Goal: Task Accomplishment & Management: Complete application form

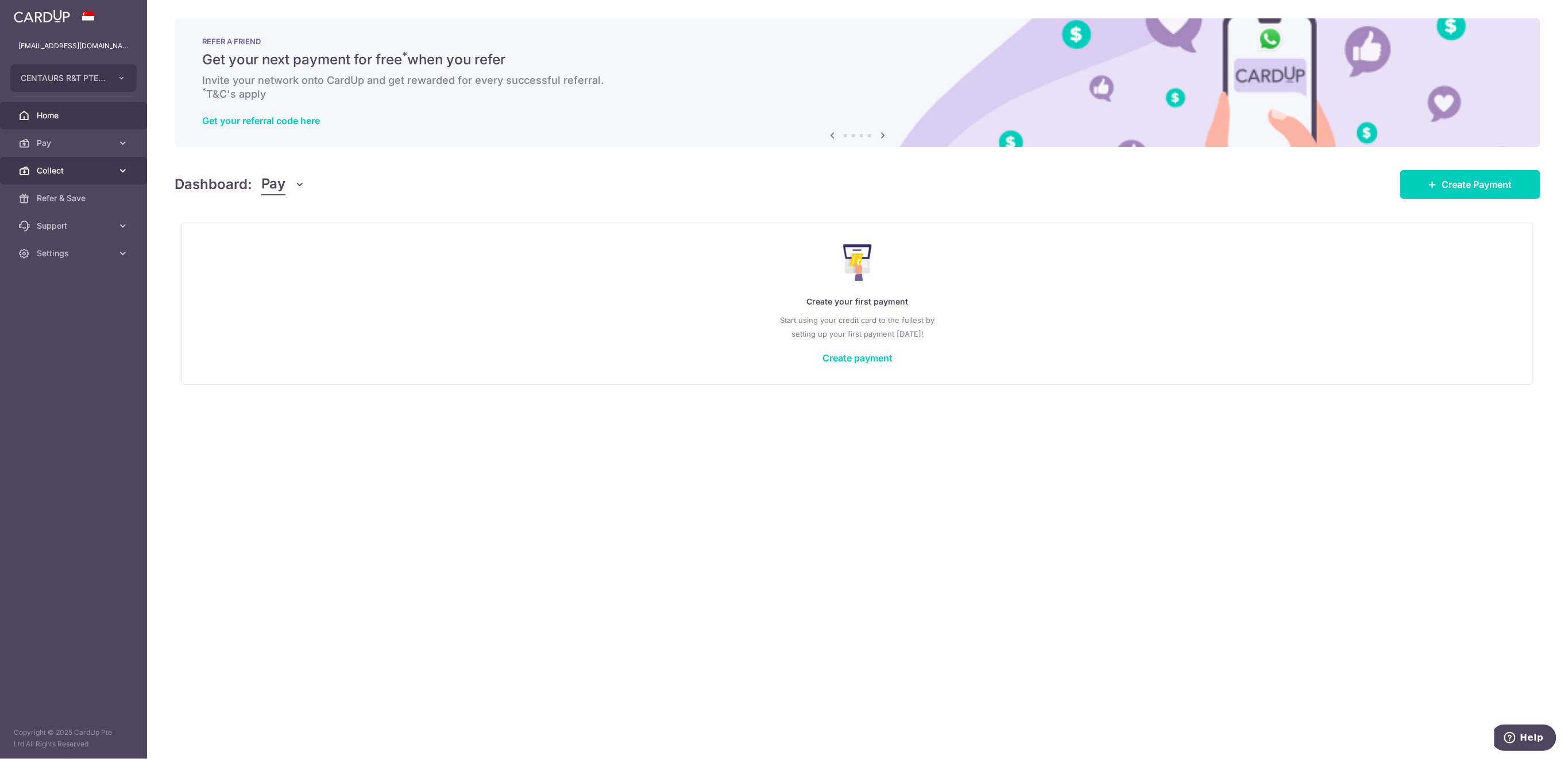
click at [57, 171] on span "Collect" at bounding box center [75, 170] width 76 height 11
click at [76, 255] on span "Payment Requests" at bounding box center [75, 253] width 76 height 11
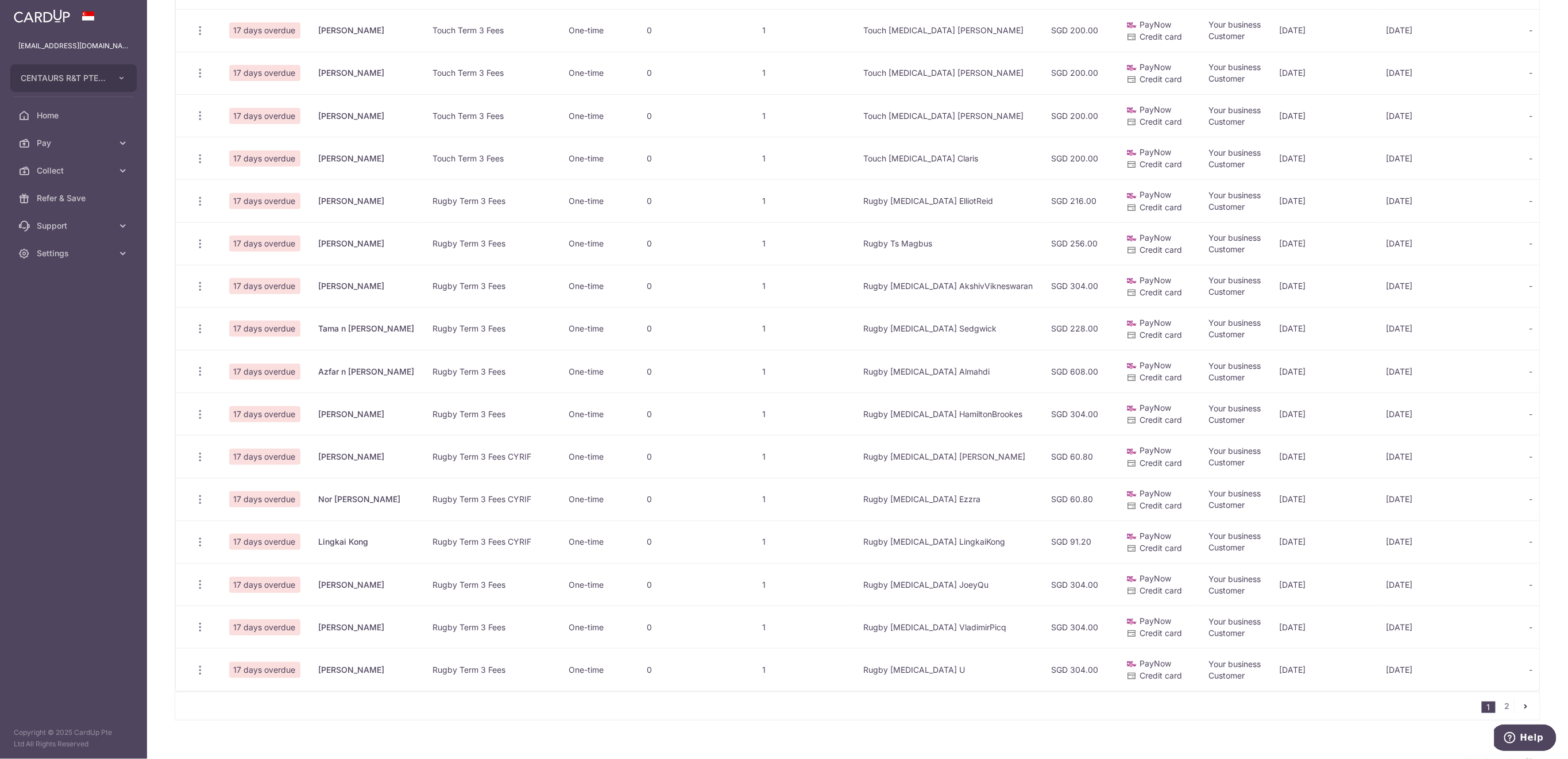
scroll to position [383, 0]
click at [1500, 712] on link "2" at bounding box center [1507, 705] width 14 height 14
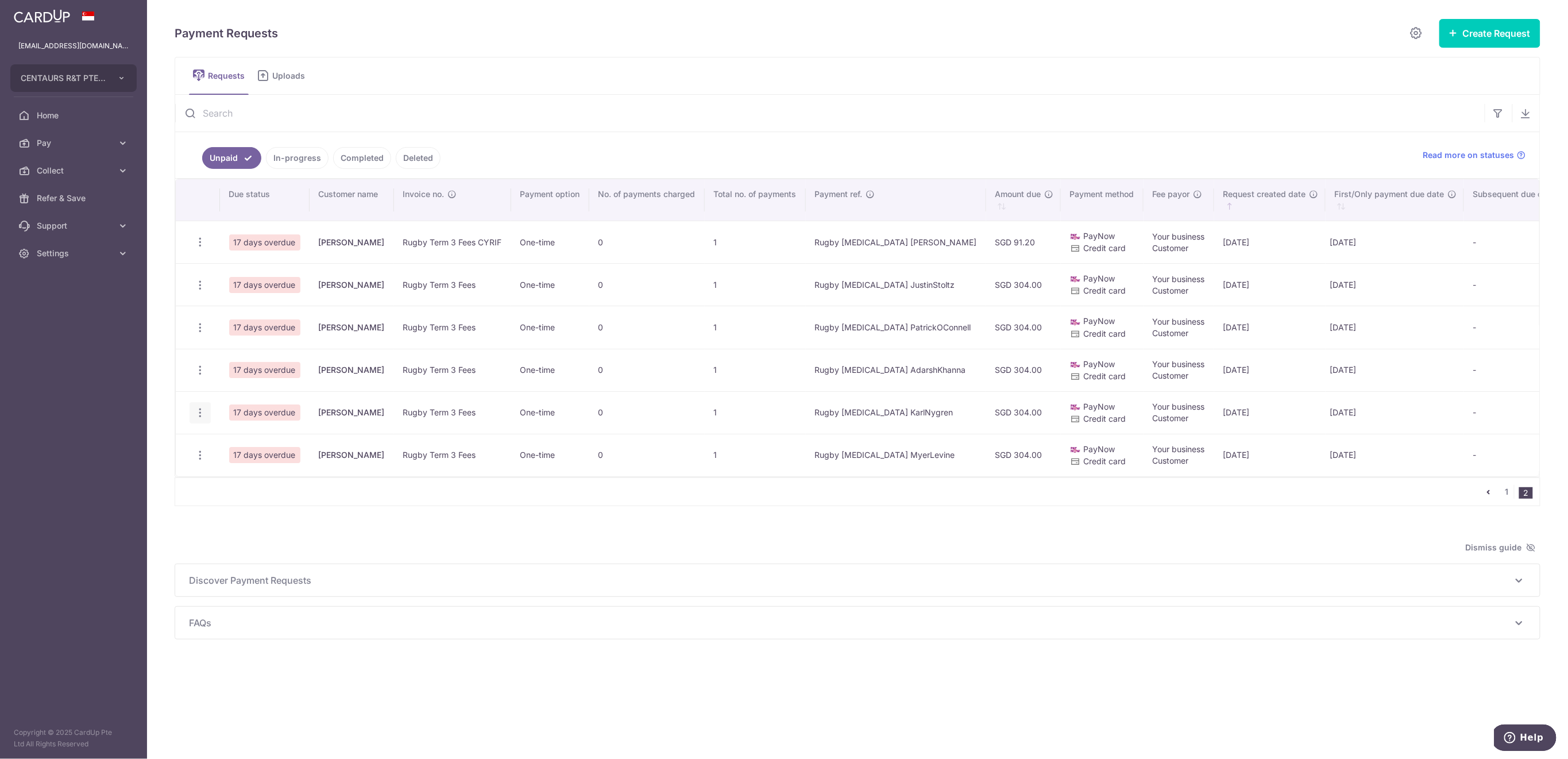
click at [198, 413] on icon "button" at bounding box center [200, 413] width 12 height 12
click at [240, 473] on span "Delete Request" at bounding box center [258, 473] width 72 height 14
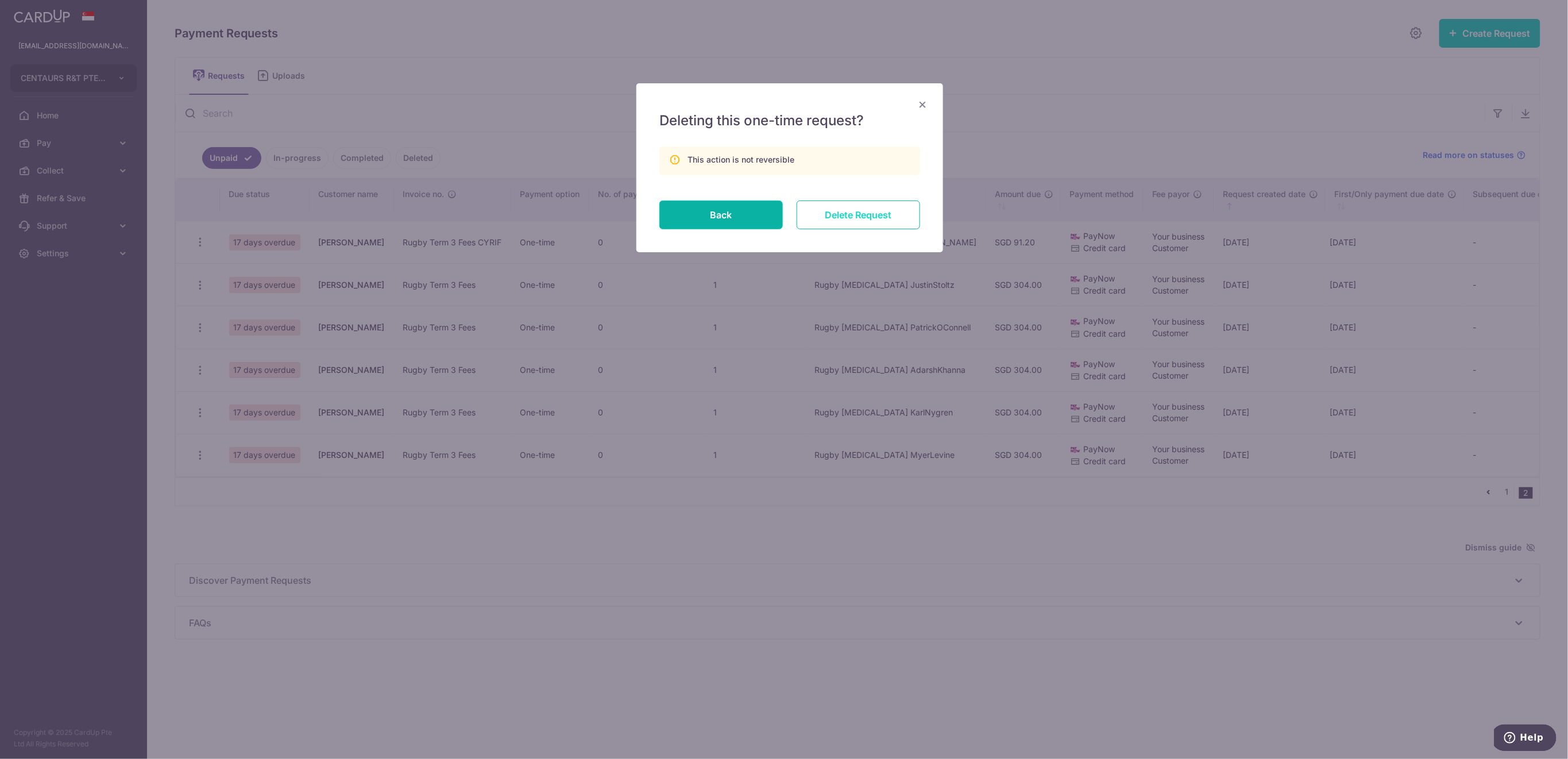
click at [866, 211] on input "Delete Request" at bounding box center [858, 214] width 123 height 29
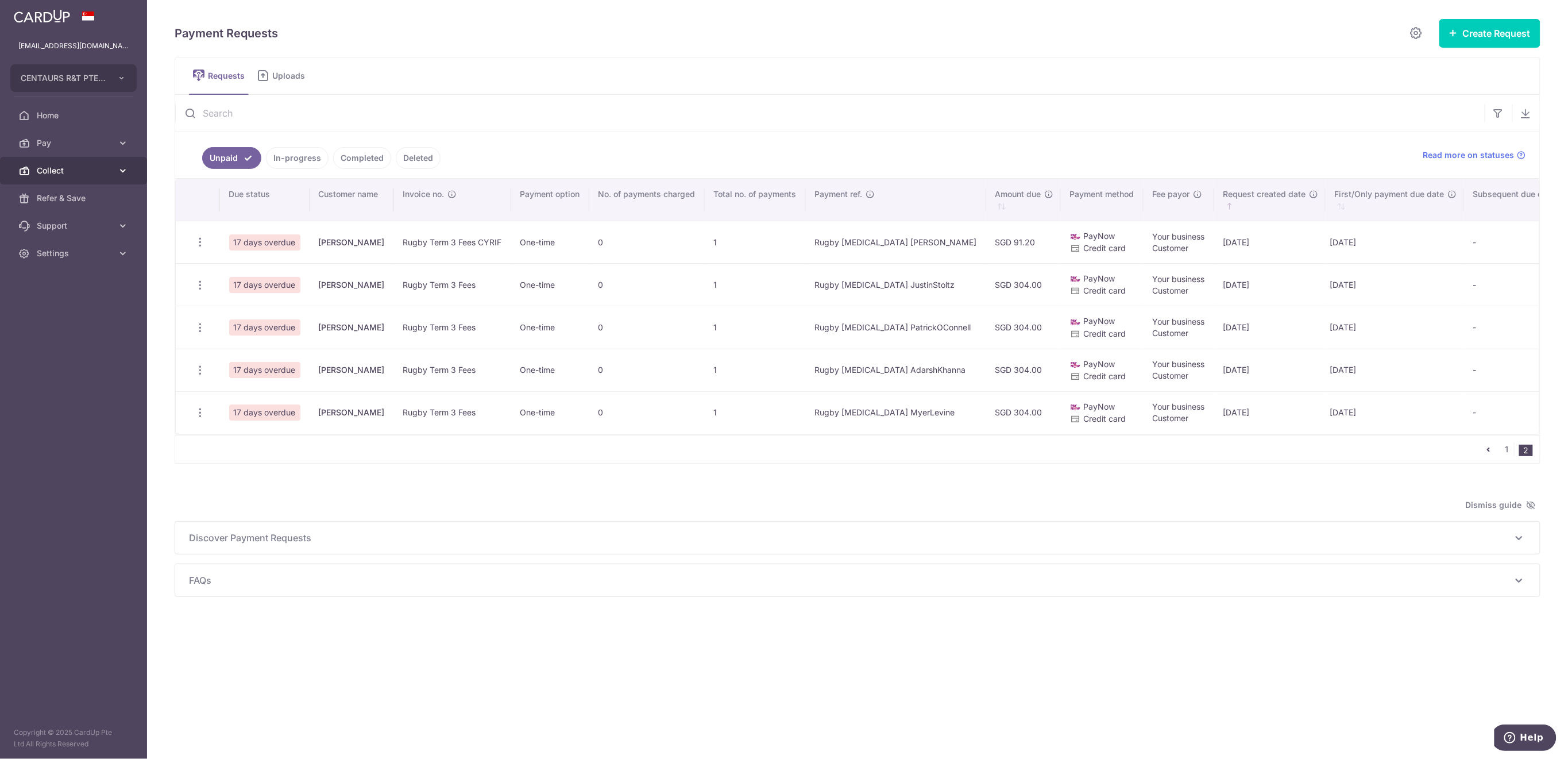
click at [79, 172] on span "Collect" at bounding box center [75, 170] width 76 height 11
click at [84, 193] on span "Dashboard" at bounding box center [75, 197] width 76 height 11
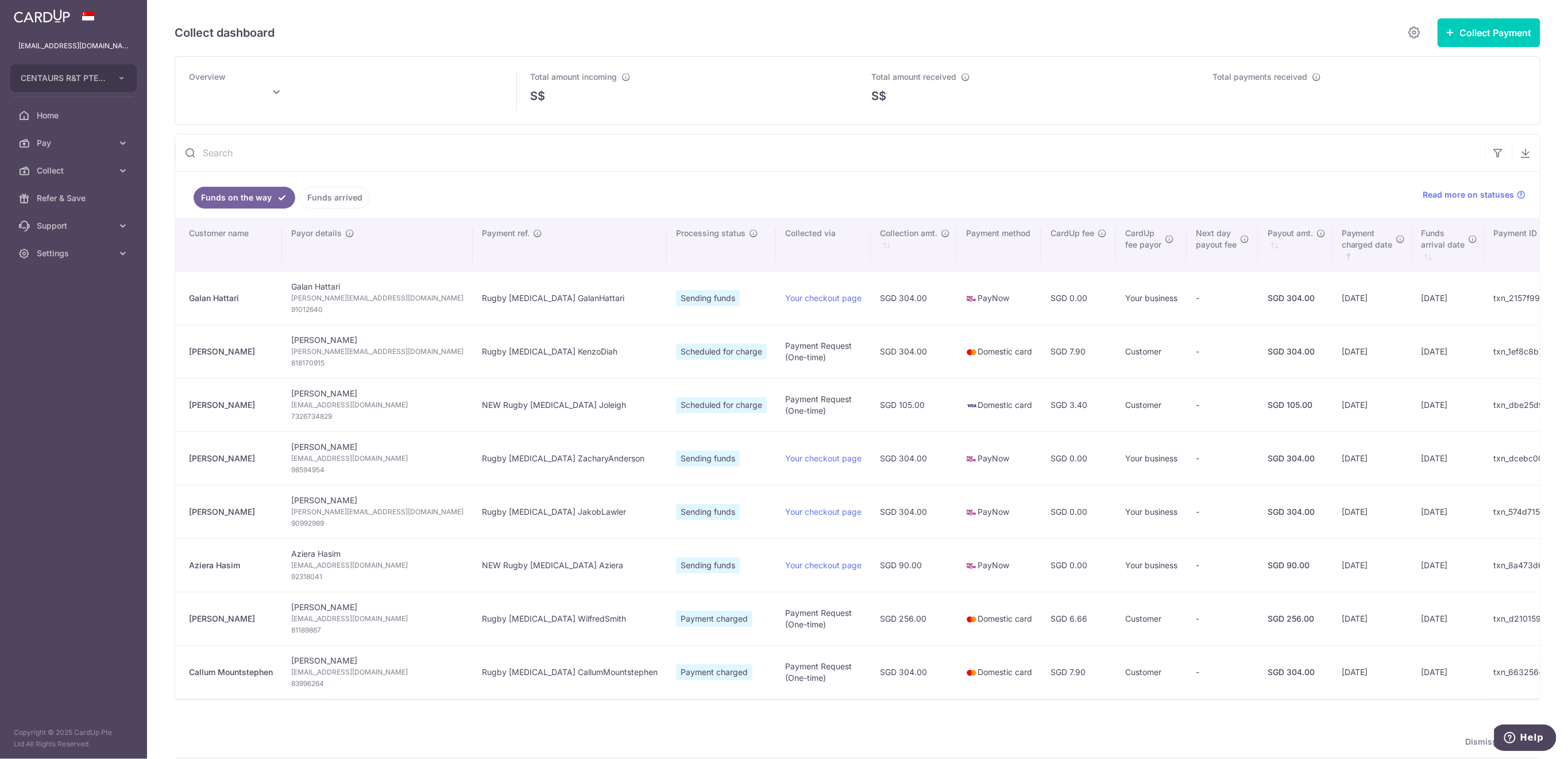
type input "August 2025"
click at [342, 197] on link "Funds arrived" at bounding box center [335, 197] width 71 height 22
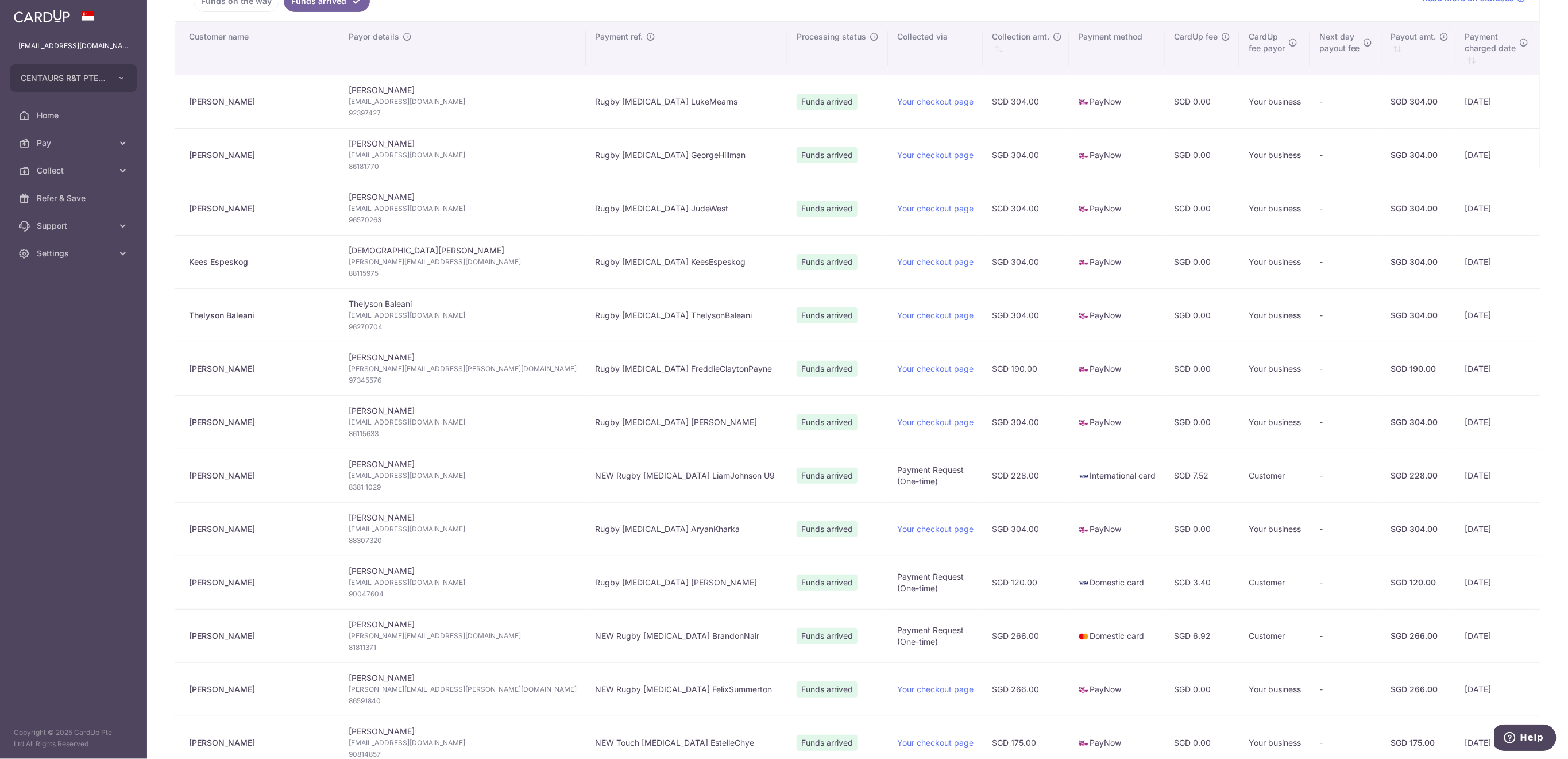
scroll to position [77, 0]
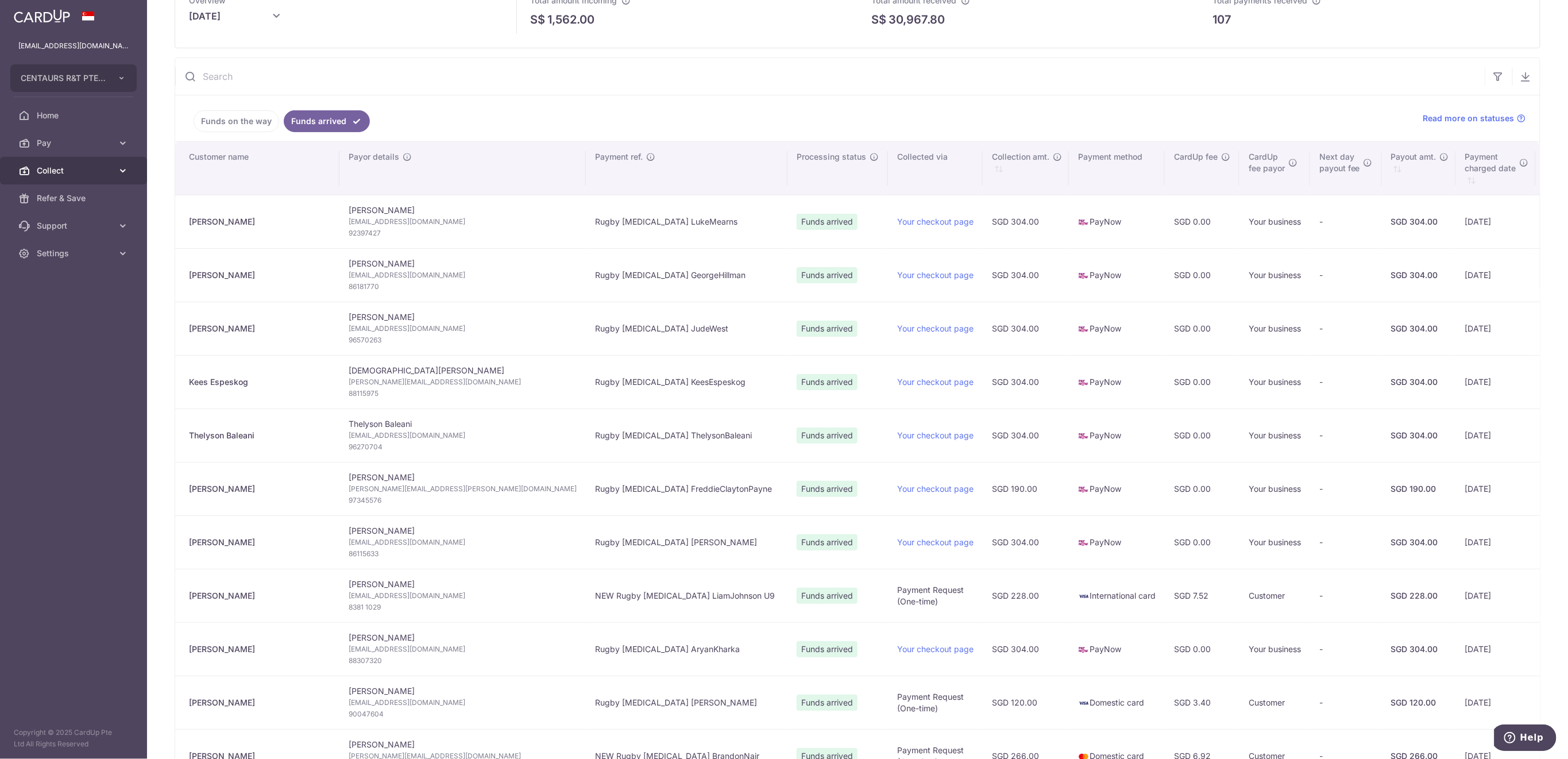
click at [70, 175] on span "Collect" at bounding box center [75, 170] width 76 height 11
click at [72, 251] on span "Payment Requests" at bounding box center [75, 253] width 76 height 11
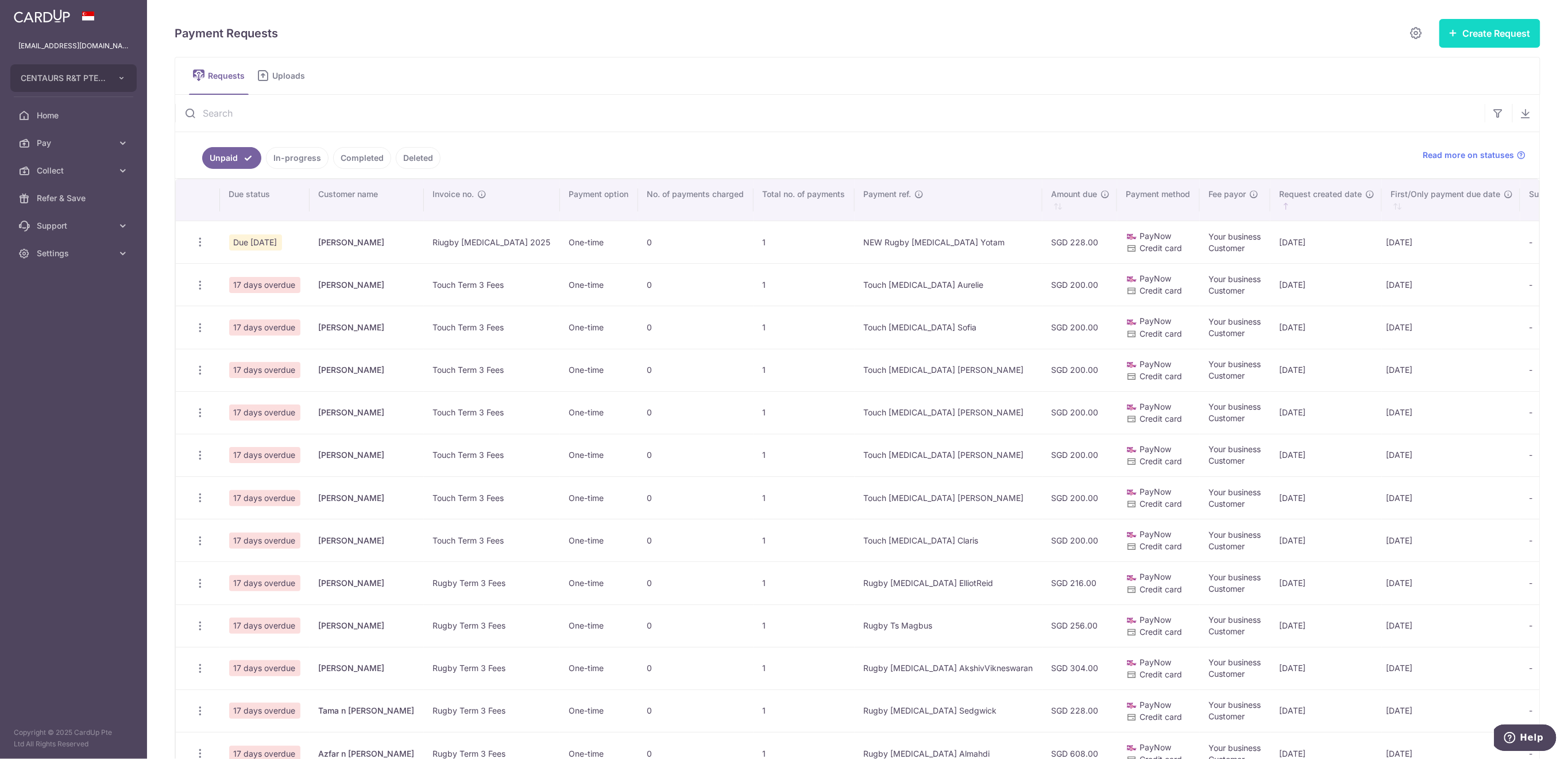
click at [1472, 26] on button "Create Request" at bounding box center [1490, 33] width 101 height 29
click at [1424, 70] on span "Single Request" at bounding box center [1471, 69] width 118 height 14
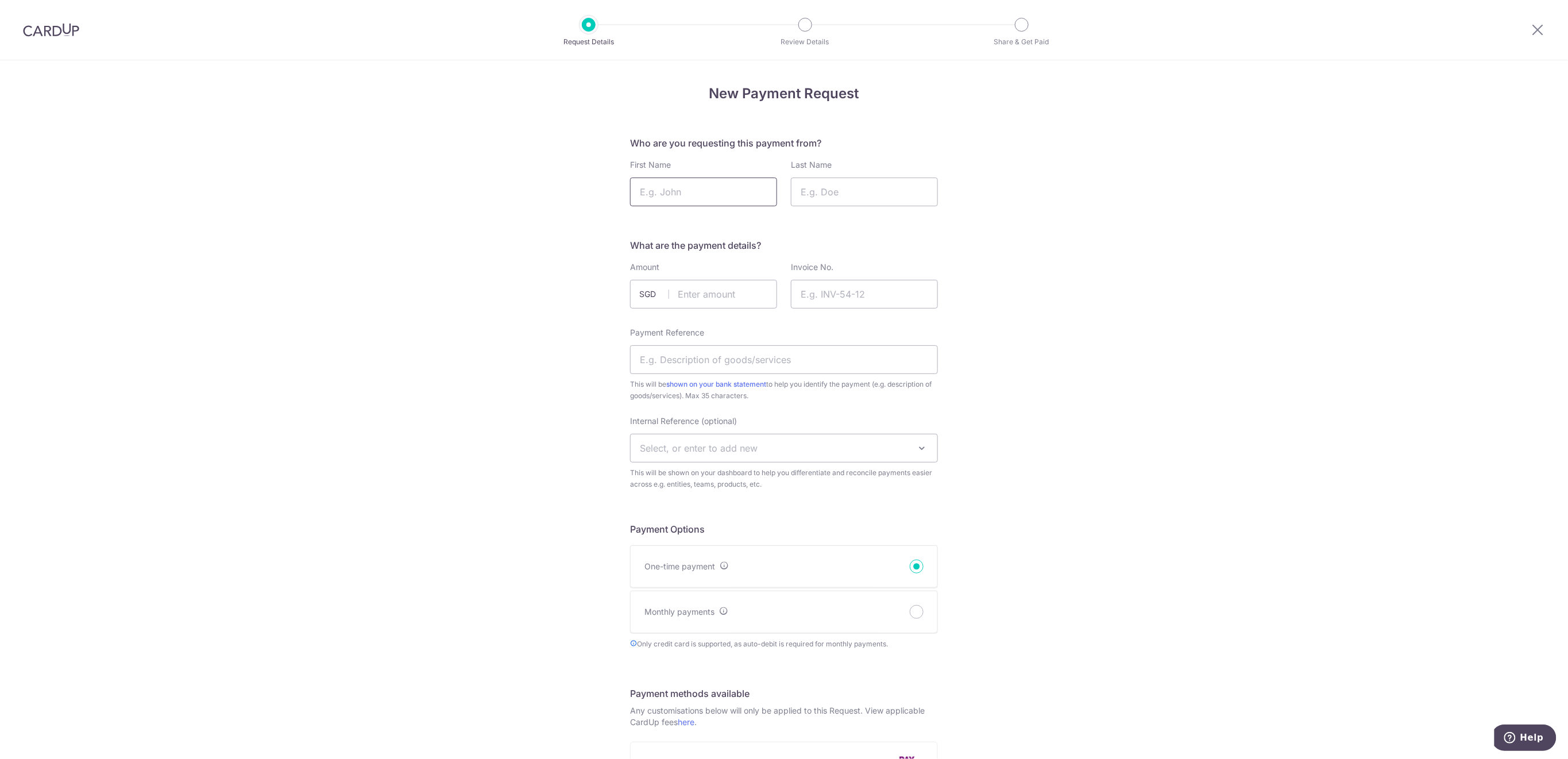
click at [741, 186] on input "First Name" at bounding box center [703, 191] width 147 height 29
type input "Aedan"
click at [853, 189] on input "Last Name" at bounding box center [864, 191] width 147 height 29
type input "Tan"
click at [706, 300] on input "text" at bounding box center [703, 294] width 147 height 29
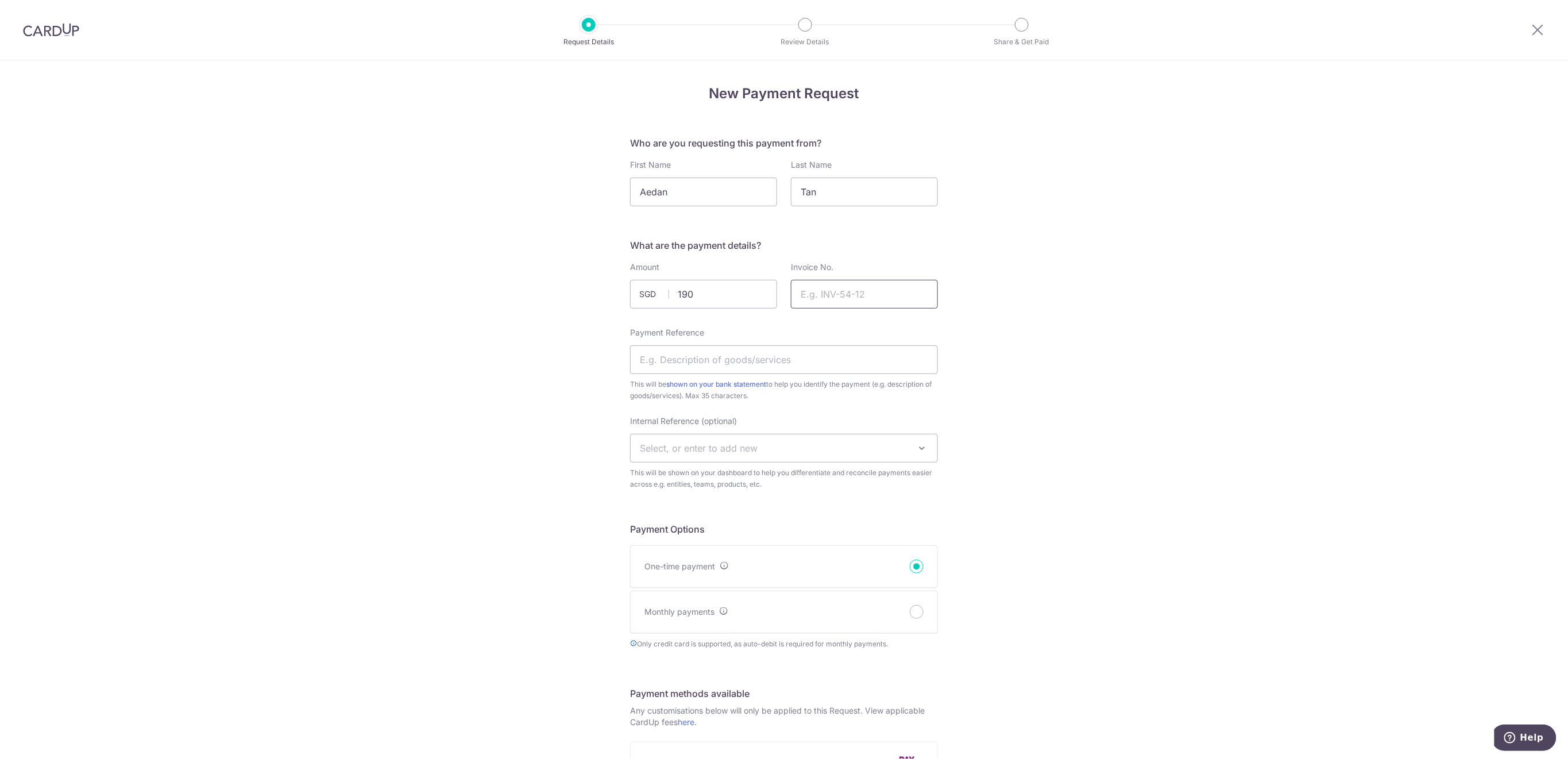
type input "190.00"
click at [845, 288] on input "Invoice No." at bounding box center [864, 294] width 147 height 29
type input "Rugby Term 3 2025"
click at [836, 349] on input "Payment Reference" at bounding box center [784, 360] width 308 height 29
type input "NEW Rugby T3 AedanTan"
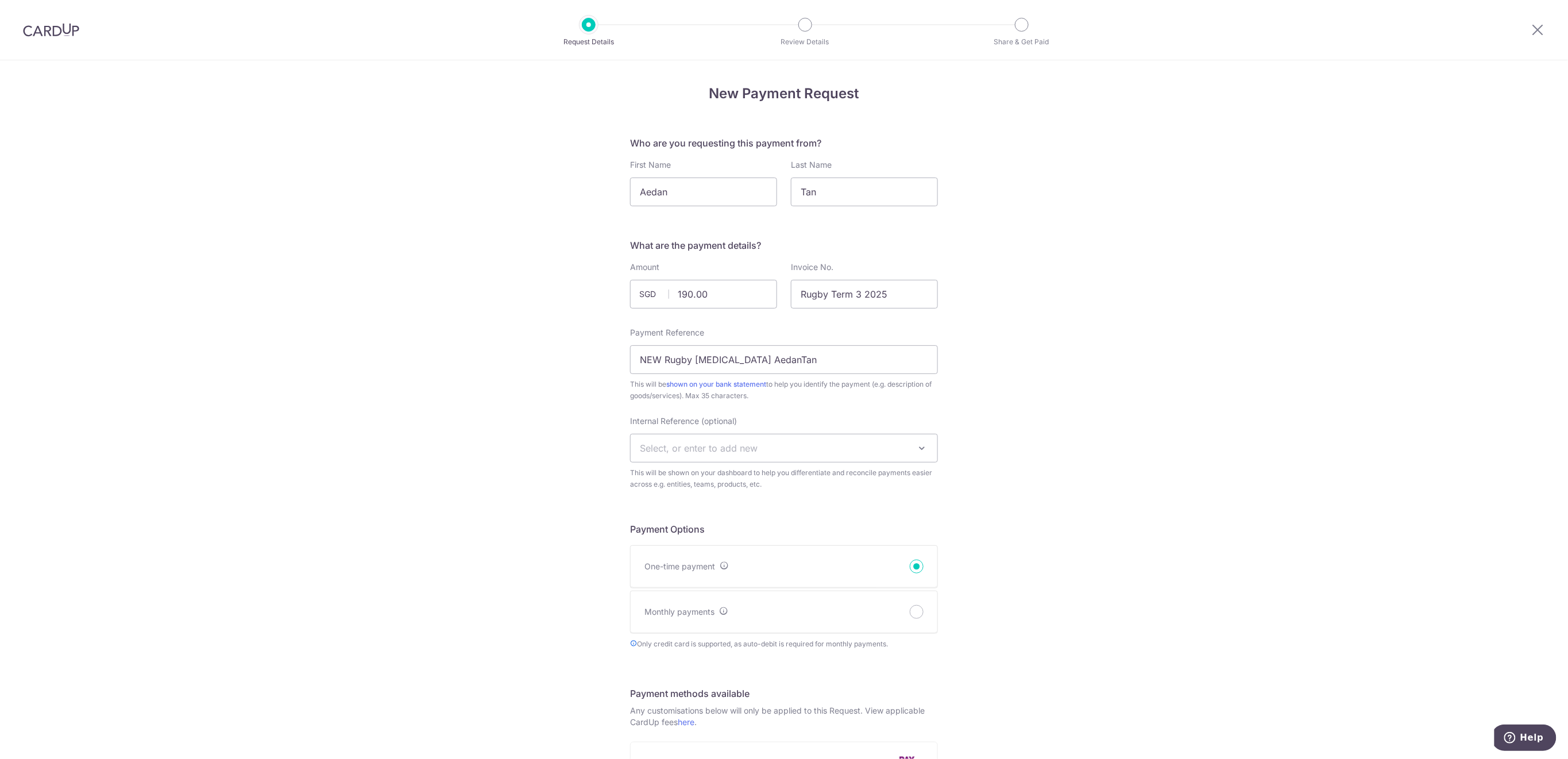
drag, startPoint x: 825, startPoint y: 453, endPoint x: 825, endPoint y: 446, distance: 7.0
click at [825, 450] on span "Select, or enter to add new" at bounding box center [784, 448] width 307 height 27
type input "U13"
select select "u13"
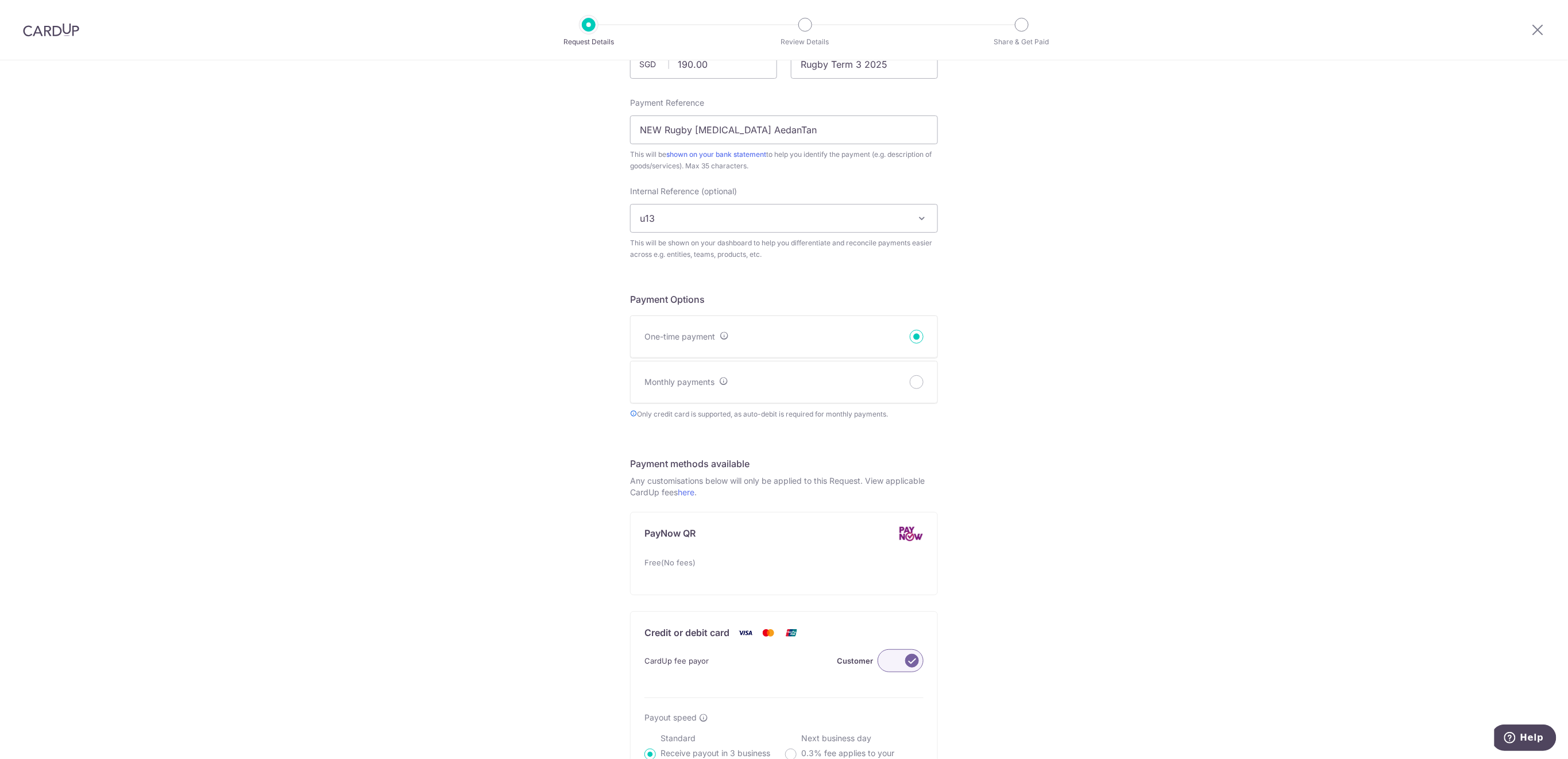
scroll to position [536, 0]
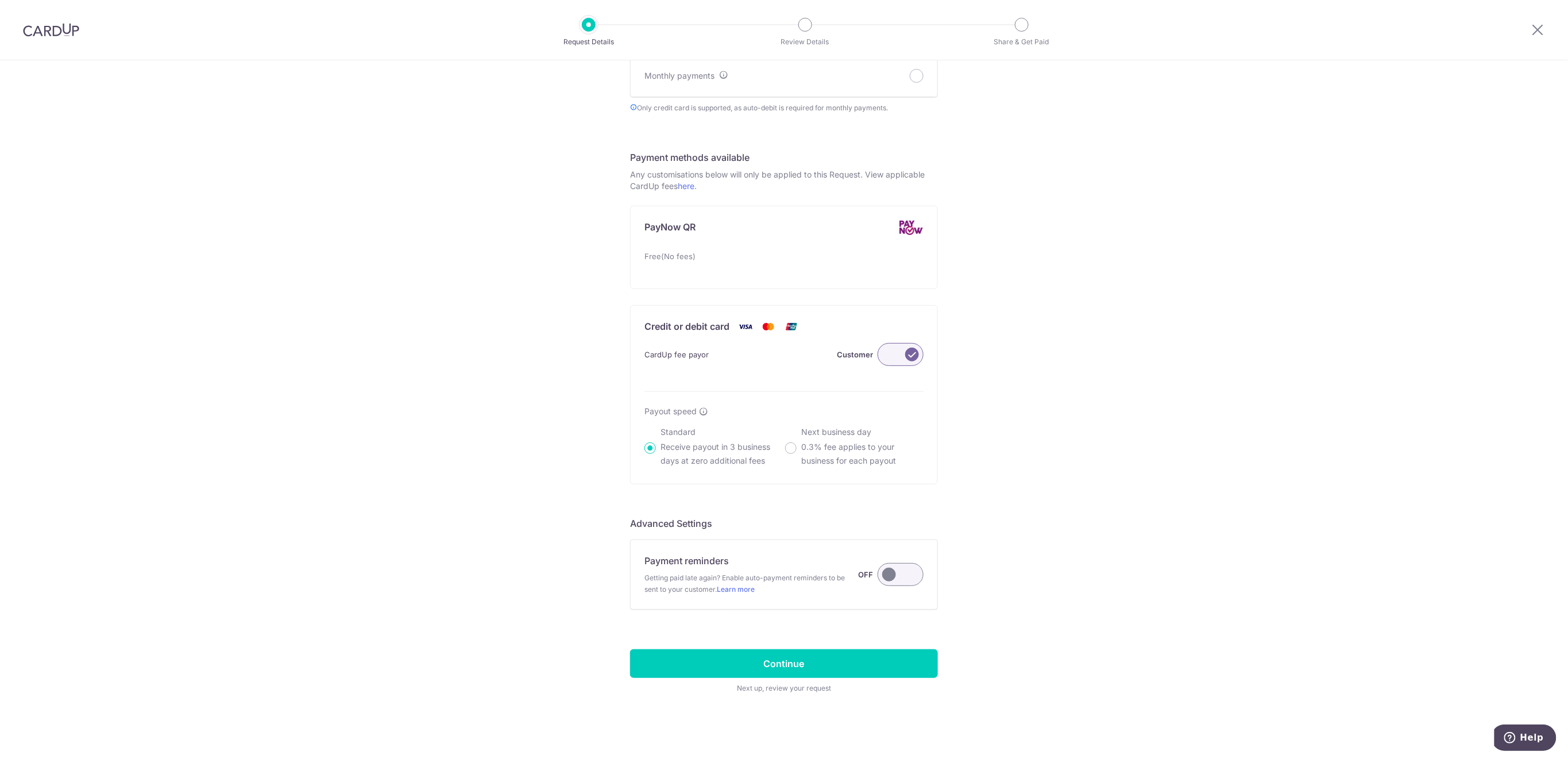
click at [906, 570] on label at bounding box center [901, 575] width 46 height 23
click at [0, 0] on input "Payment reminders Getting paid late again? Enable auto-payment reminders to be …" at bounding box center [0, 0] width 0 height 0
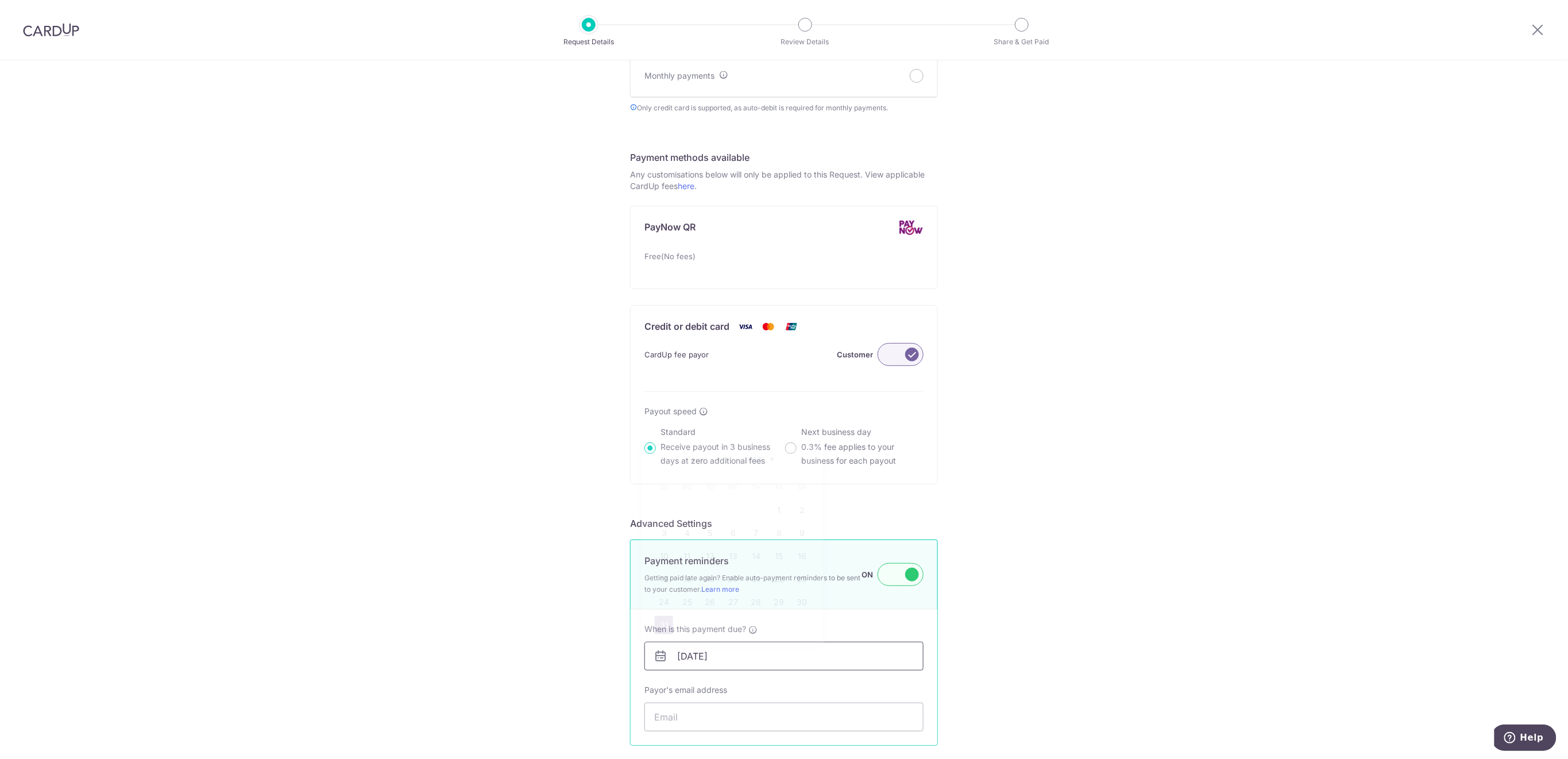
click at [885, 655] on input "31/08/2025" at bounding box center [784, 656] width 279 height 29
click at [806, 458] on link "Next" at bounding box center [803, 460] width 14 height 14
click at [758, 510] on link "4" at bounding box center [755, 510] width 19 height 19
type input "04/09/2025"
click at [792, 719] on input "Payor's email address" at bounding box center [784, 717] width 279 height 29
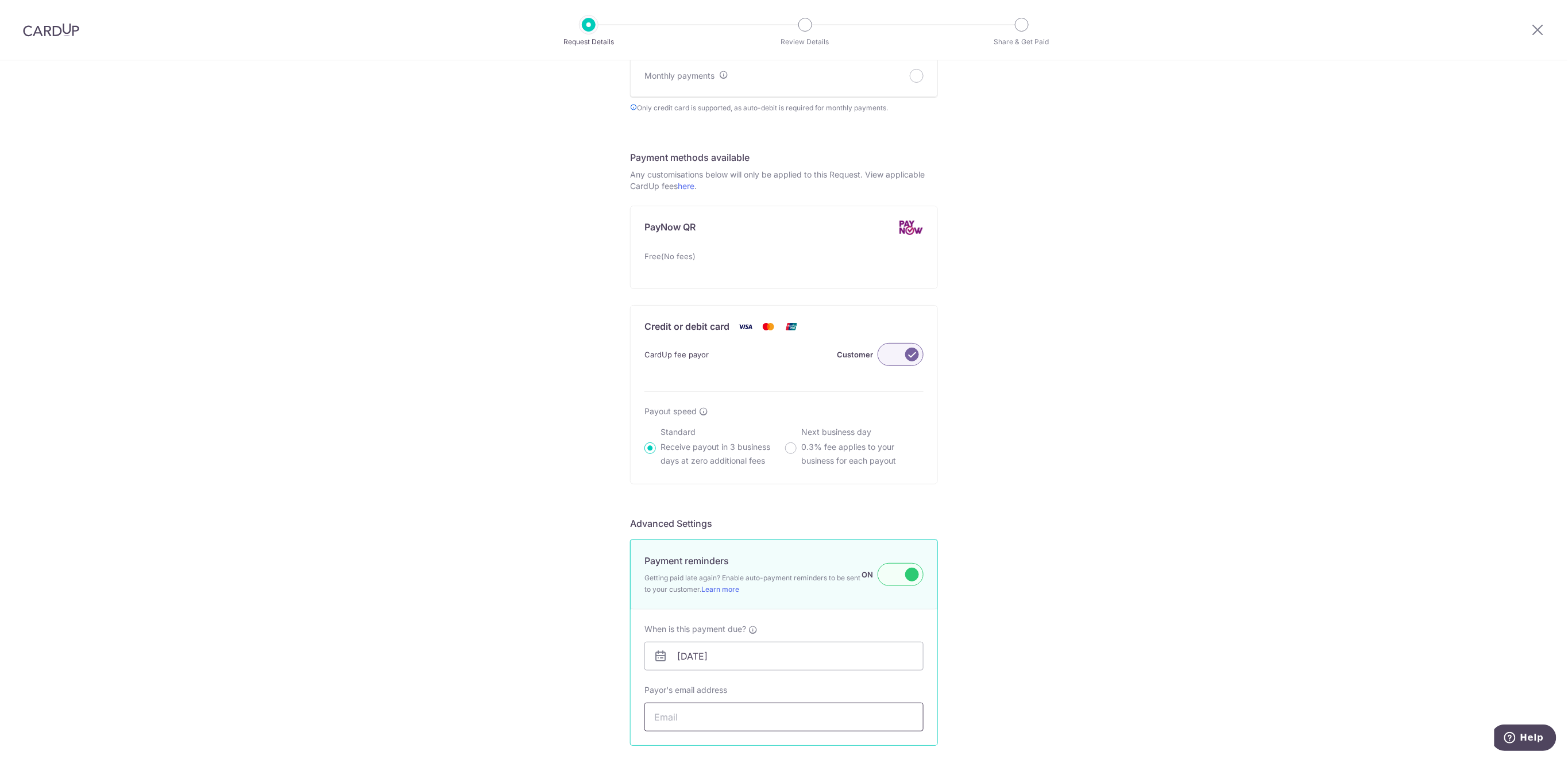
click at [773, 720] on input "Payor's email address" at bounding box center [784, 717] width 279 height 29
paste input "junwei84@gmail.com"
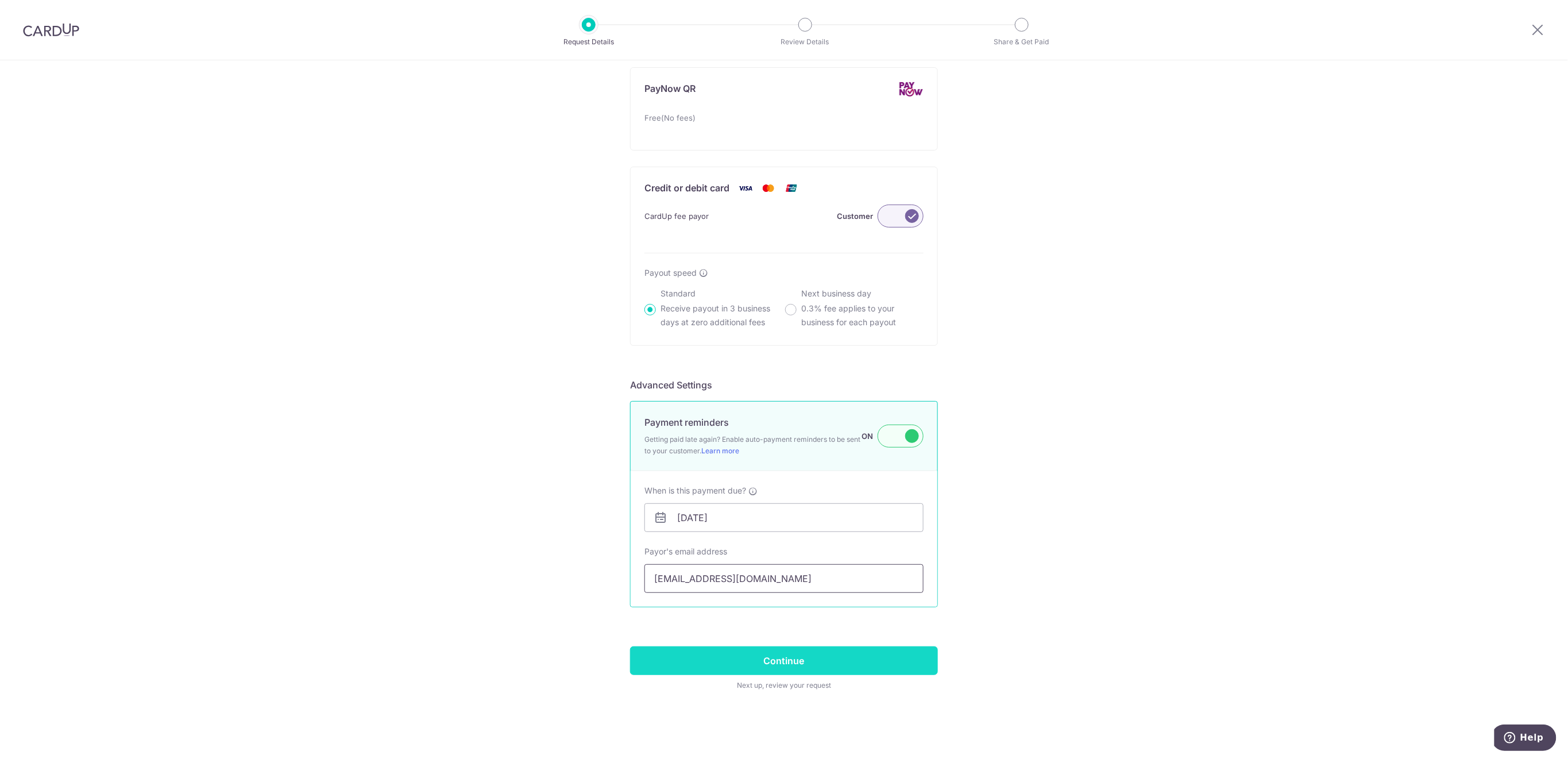
type input "junwei84@gmail.com"
click at [916, 662] on input "Continue" at bounding box center [784, 660] width 308 height 29
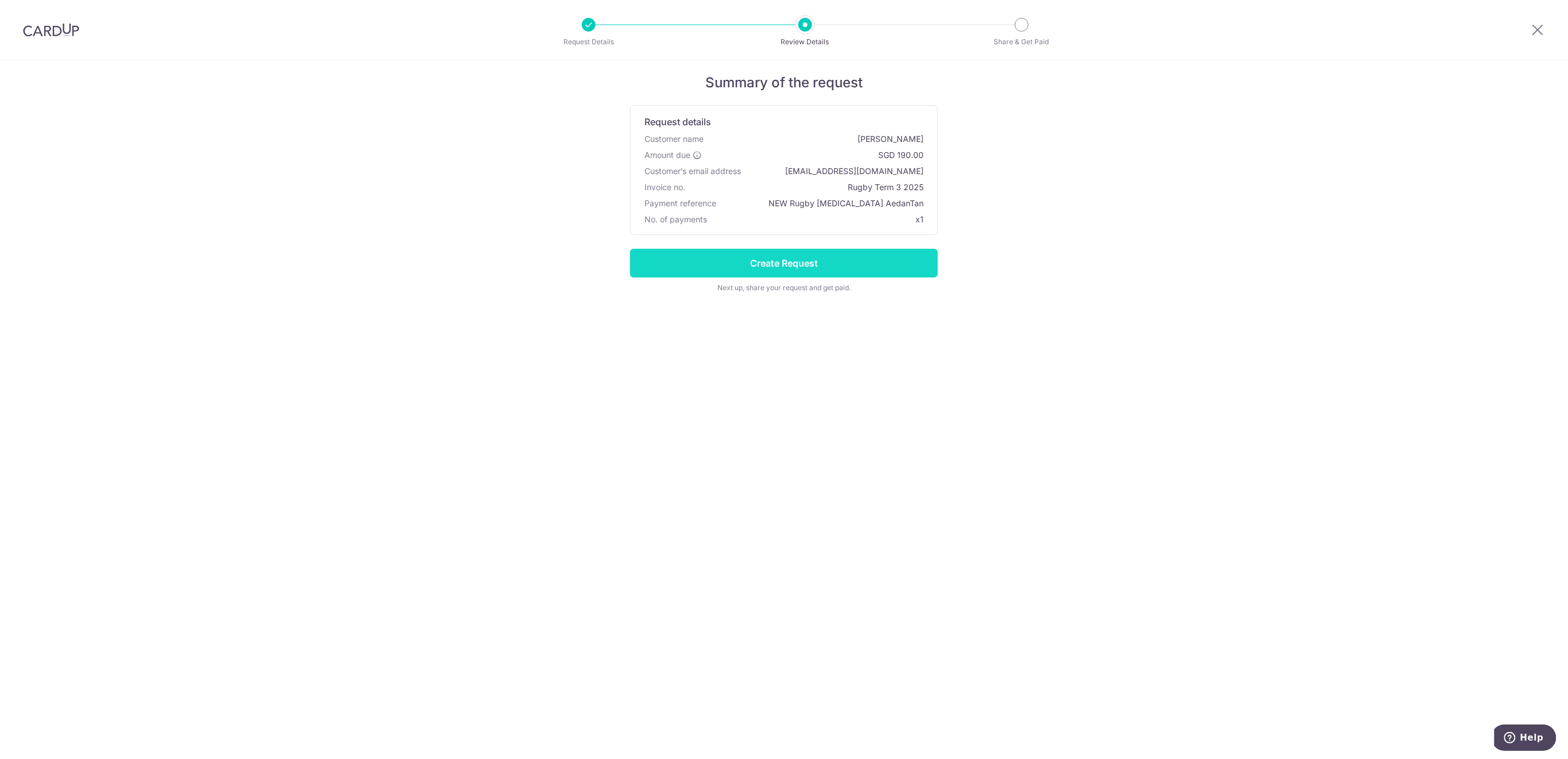
click at [916, 270] on input "Create Request" at bounding box center [784, 263] width 308 height 29
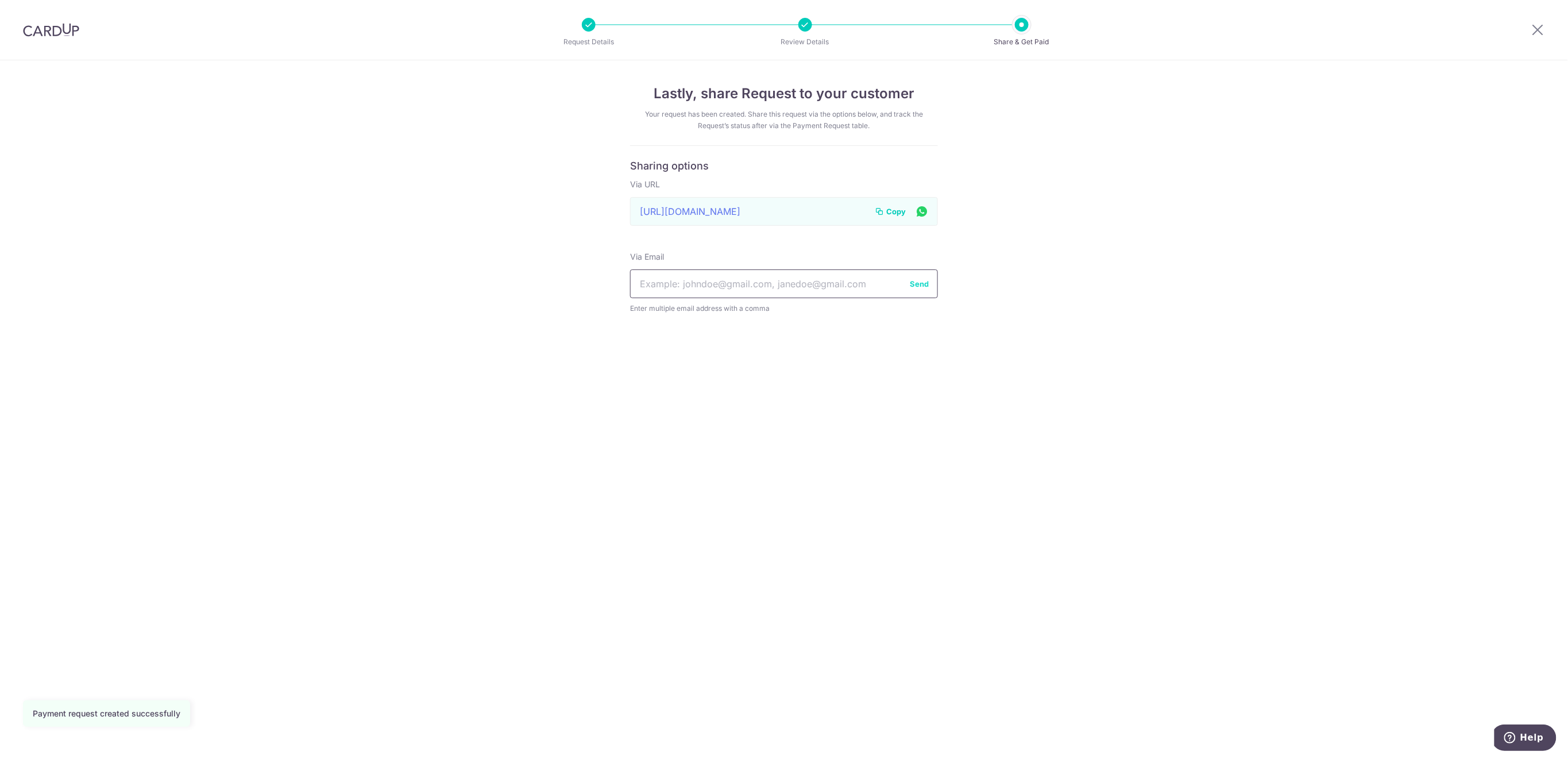
click at [774, 283] on input "text" at bounding box center [784, 284] width 308 height 29
paste input "[EMAIL_ADDRESS][DOMAIN_NAME]"
type input "[EMAIL_ADDRESS][DOMAIN_NAME]"
click at [918, 285] on button "Send" at bounding box center [919, 283] width 19 height 11
click at [1536, 31] on icon at bounding box center [1538, 29] width 14 height 14
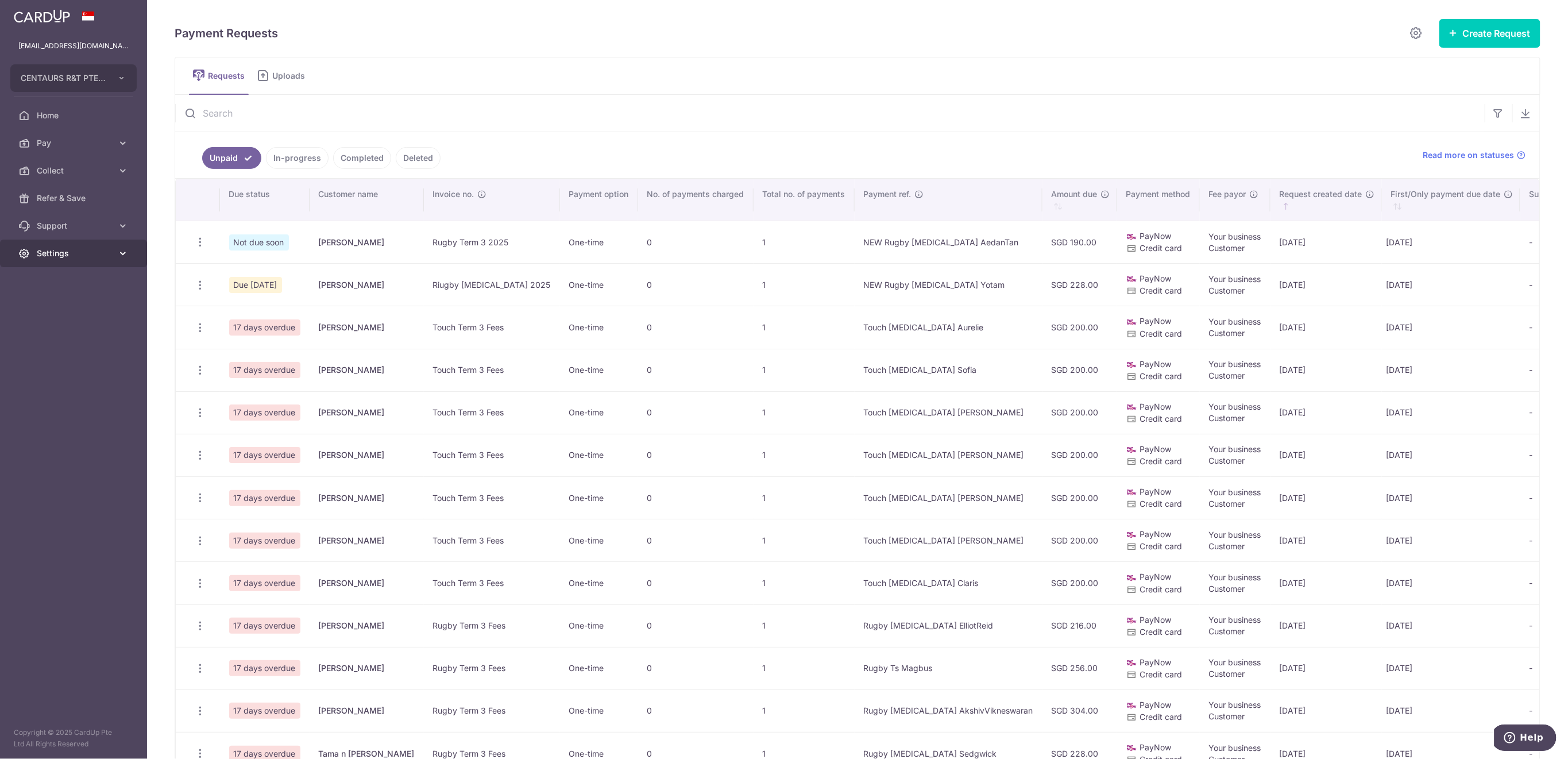
click at [54, 247] on link "Settings" at bounding box center [73, 253] width 147 height 27
click at [77, 311] on span "Logout" at bounding box center [75, 308] width 76 height 11
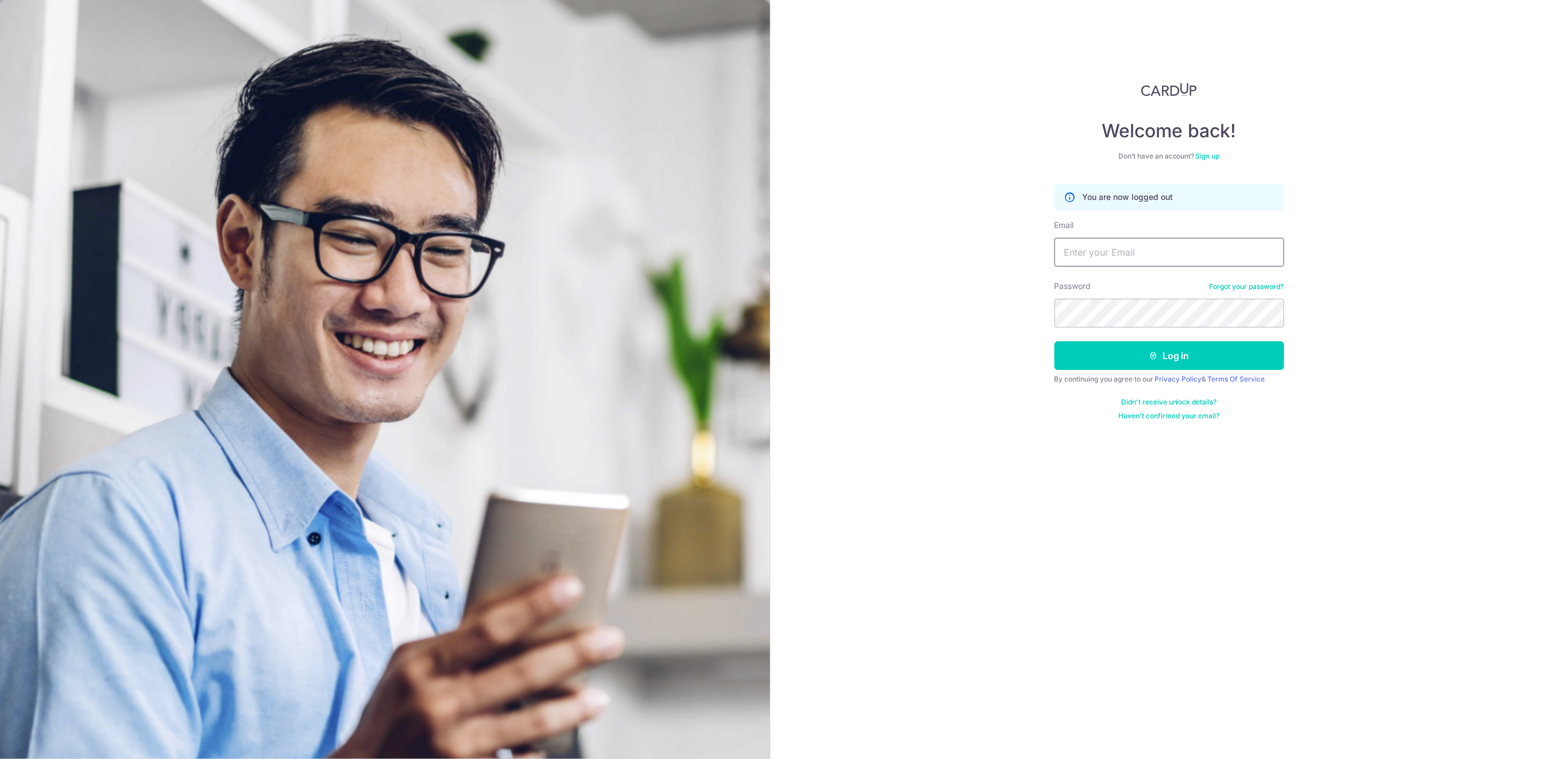
click at [1144, 249] on input "Email" at bounding box center [1169, 252] width 230 height 29
type input "[EMAIL_ADDRESS][DOMAIN_NAME]"
click at [1167, 352] on button "Log in" at bounding box center [1169, 355] width 230 height 29
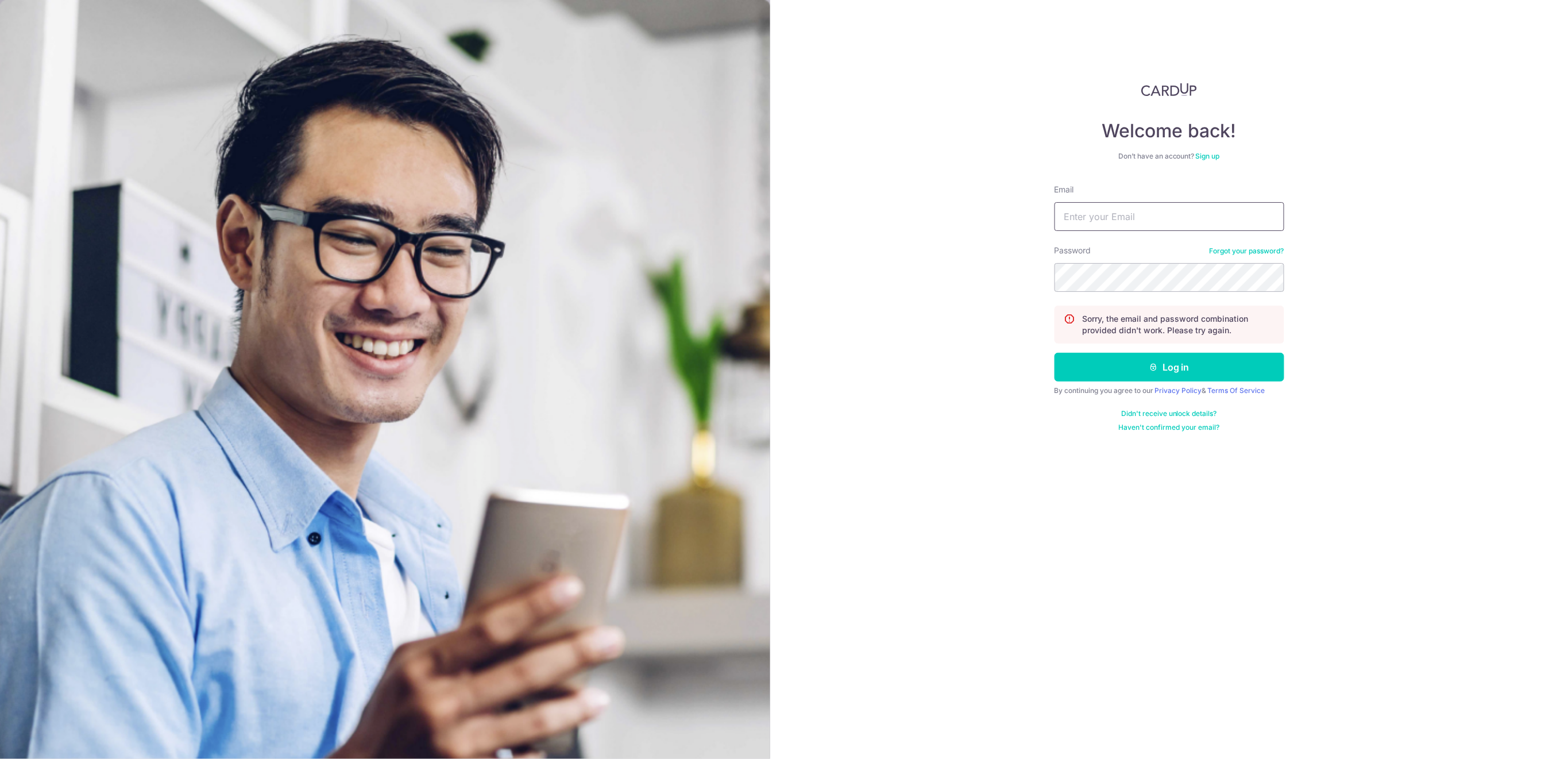
click at [1114, 217] on input "Email" at bounding box center [1169, 216] width 230 height 29
type input "[EMAIL_ADDRESS][DOMAIN_NAME]"
click at [1109, 364] on button "Log in" at bounding box center [1169, 367] width 230 height 29
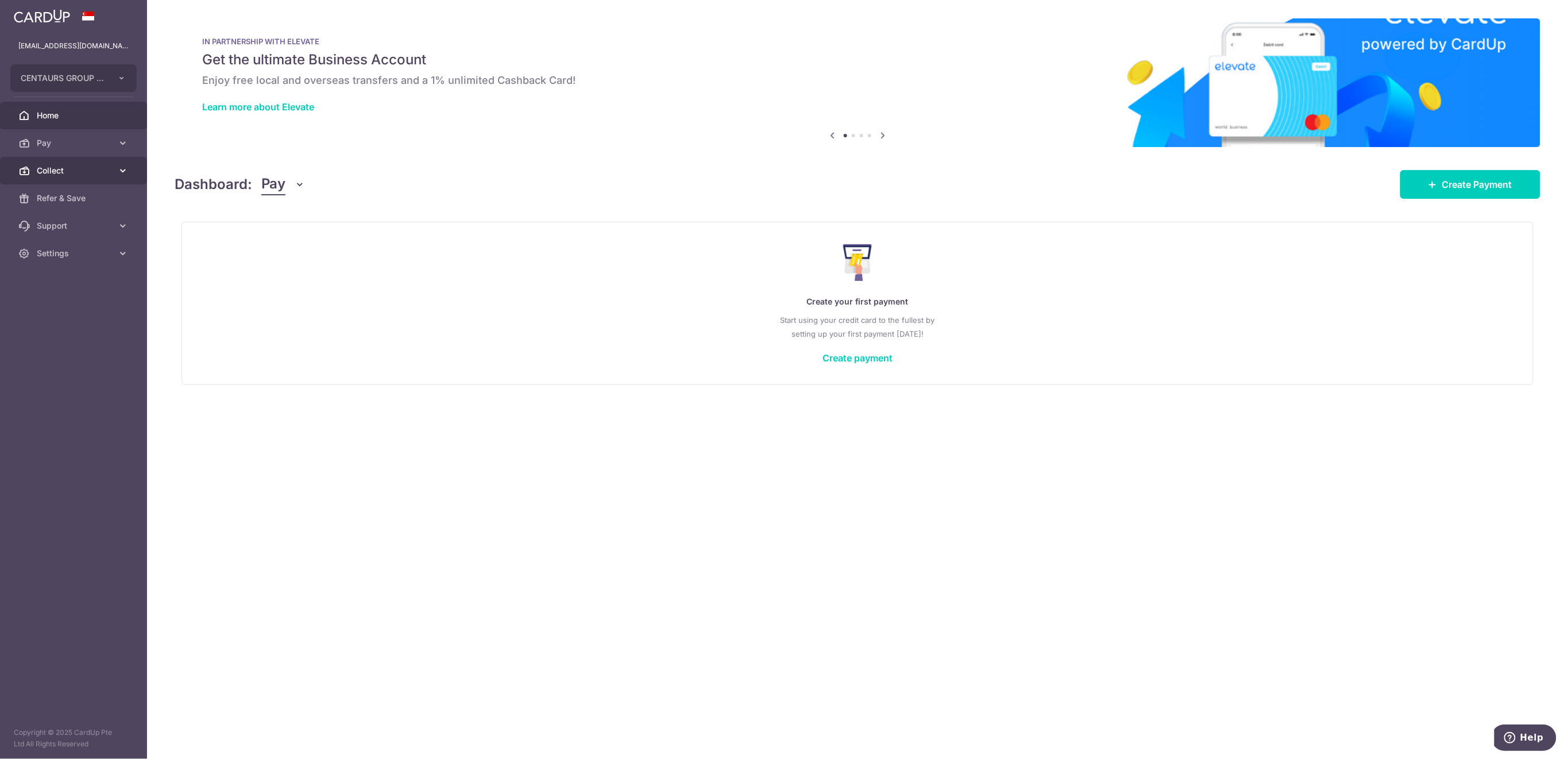
click at [81, 167] on span "Collect" at bounding box center [75, 170] width 76 height 11
click at [88, 253] on span "Payment Requests" at bounding box center [75, 253] width 76 height 11
